Goal: Navigation & Orientation: Find specific page/section

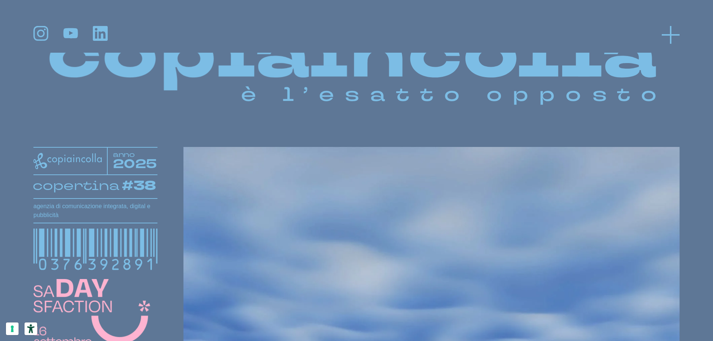
click at [672, 36] on icon at bounding box center [670, 35] width 18 height 18
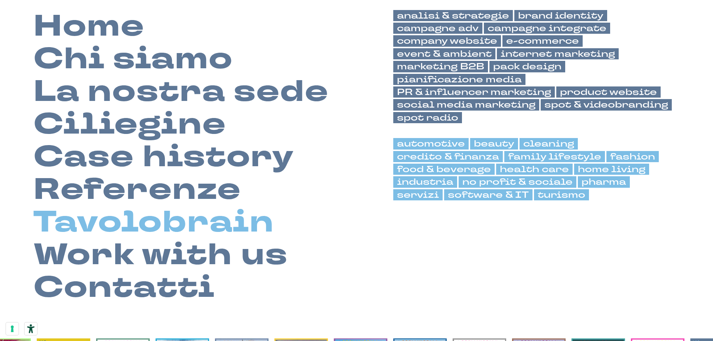
scroll to position [74, 0]
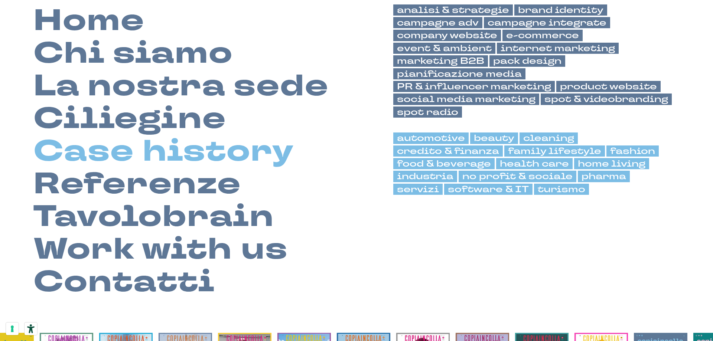
click at [160, 154] on link "Case history" at bounding box center [163, 151] width 261 height 33
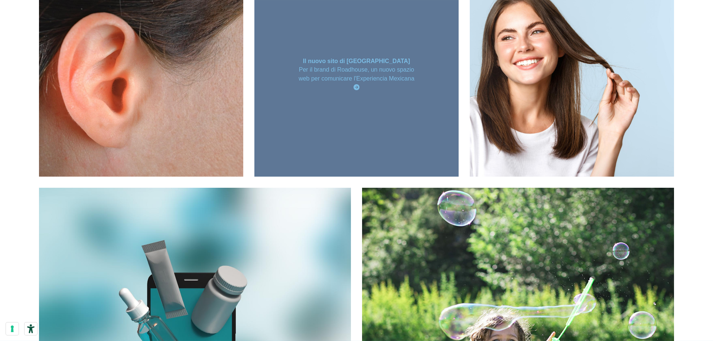
scroll to position [1299, 0]
click at [349, 104] on div "Il nuovo sito di [GEOGRAPHIC_DATA] Per il brand di Roadhouse, un nuovo spazio w…" at bounding box center [356, 74] width 204 height 204
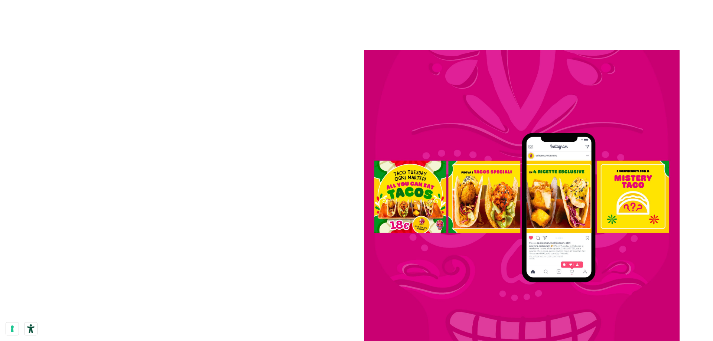
scroll to position [1260, 0]
